Goal: Task Accomplishment & Management: Manage account settings

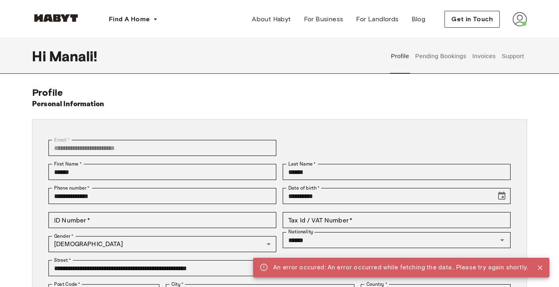
click at [516, 24] on img at bounding box center [519, 19] width 14 height 14
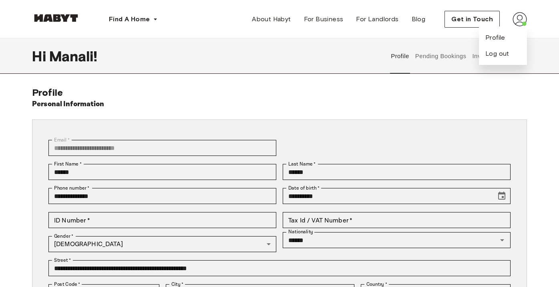
drag, startPoint x: 500, startPoint y: 31, endPoint x: 495, endPoint y: 36, distance: 6.8
click at [495, 36] on div "Profile Log out" at bounding box center [503, 45] width 48 height 38
click at [495, 36] on div "Find A Home Europe Amsterdam Berlin Frankfurt Hamburg Lisbon Madrid Milan Moden…" at bounding box center [279, 19] width 495 height 38
click at [524, 16] on img at bounding box center [519, 19] width 14 height 14
click at [492, 36] on span "Profile" at bounding box center [495, 38] width 20 height 10
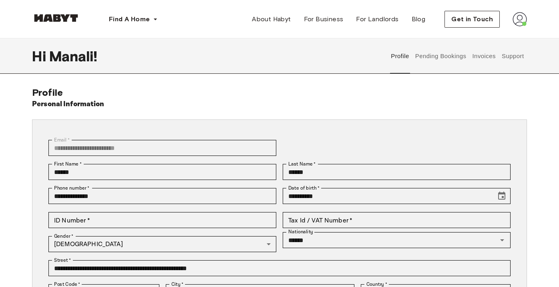
click at [486, 52] on button "Invoices" at bounding box center [483, 55] width 25 height 35
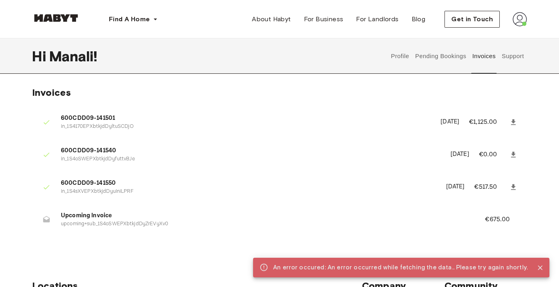
click at [107, 217] on span "Upcoming Invoice" at bounding box center [263, 215] width 405 height 9
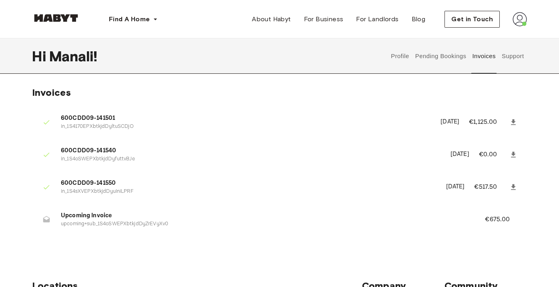
click at [371, 53] on div "Hi Manali ! Profile Pending Bookings Invoices Support" at bounding box center [279, 55] width 495 height 35
click at [544, 98] on div "Invoices 600CDD09-141501 in_1S4170EPXbtkjdDyltuSCDjO September 6th, 2025 €1,125…" at bounding box center [279, 166] width 559 height 161
click at [400, 53] on button "Profile" at bounding box center [400, 55] width 20 height 35
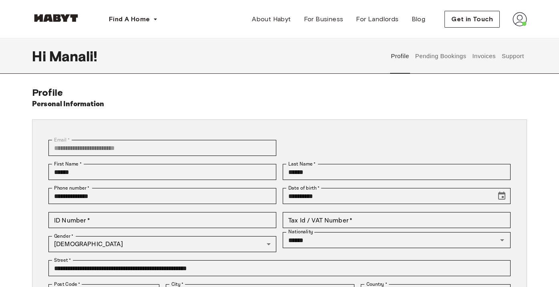
click at [516, 22] on img at bounding box center [519, 19] width 14 height 14
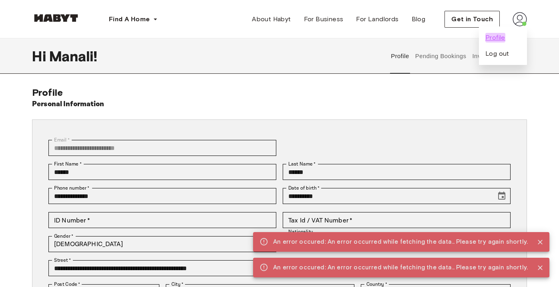
click at [498, 38] on span "Profile" at bounding box center [495, 38] width 20 height 10
click at [440, 56] on button "Pending Bookings" at bounding box center [440, 55] width 53 height 35
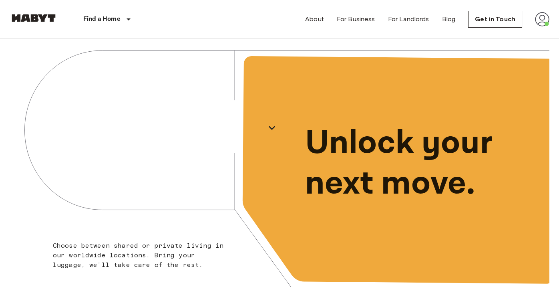
click at [540, 19] on img at bounding box center [542, 19] width 14 height 14
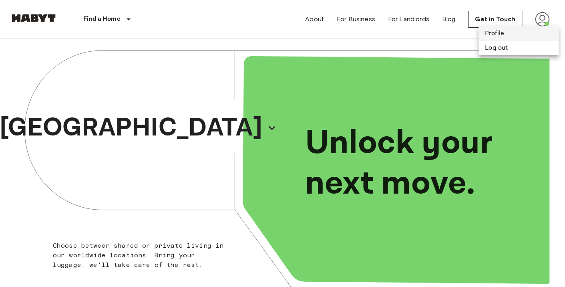
click at [504, 32] on li "Profile" at bounding box center [518, 33] width 80 height 14
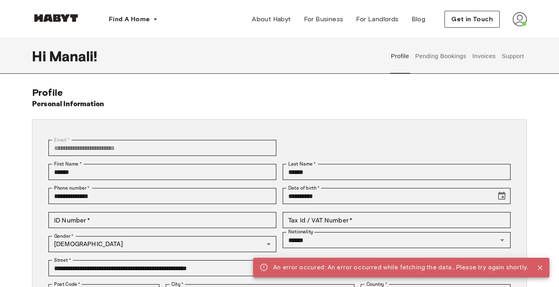
click at [445, 60] on button "Pending Bookings" at bounding box center [440, 55] width 53 height 35
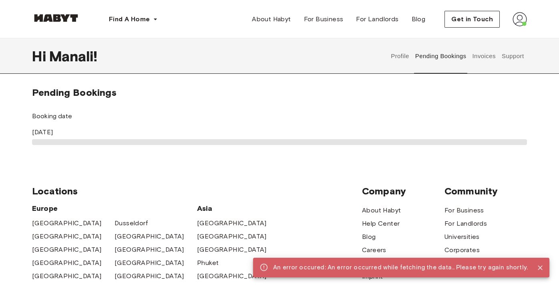
click at [494, 60] on button "Invoices" at bounding box center [483, 55] width 25 height 35
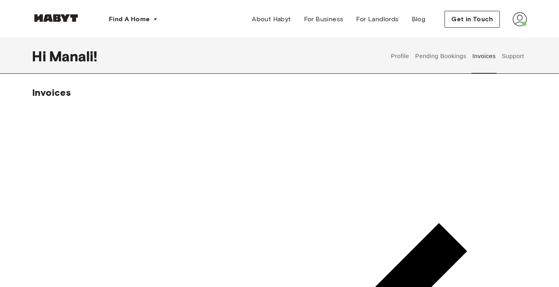
click at [518, 56] on button "Support" at bounding box center [512, 55] width 24 height 35
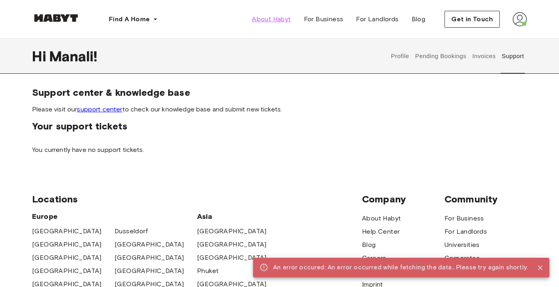
click at [290, 16] on span "About Habyt" at bounding box center [271, 19] width 39 height 10
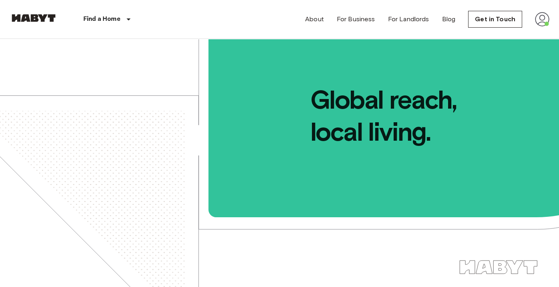
click at [411, 22] on link "For Landlords" at bounding box center [408, 19] width 41 height 10
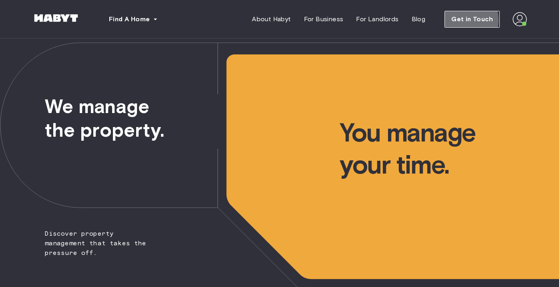
click at [461, 20] on span "Get in Touch" at bounding box center [472, 19] width 42 height 10
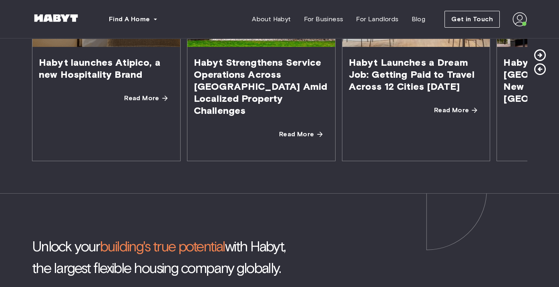
scroll to position [1533, 0]
